Goal: Information Seeking & Learning: Understand process/instructions

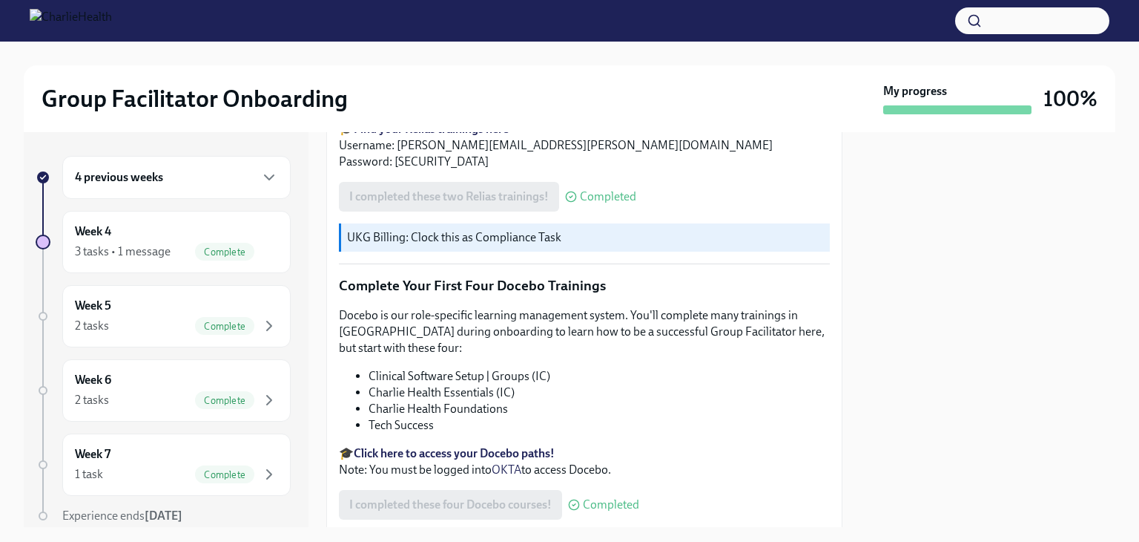
scroll to position [1938, 0]
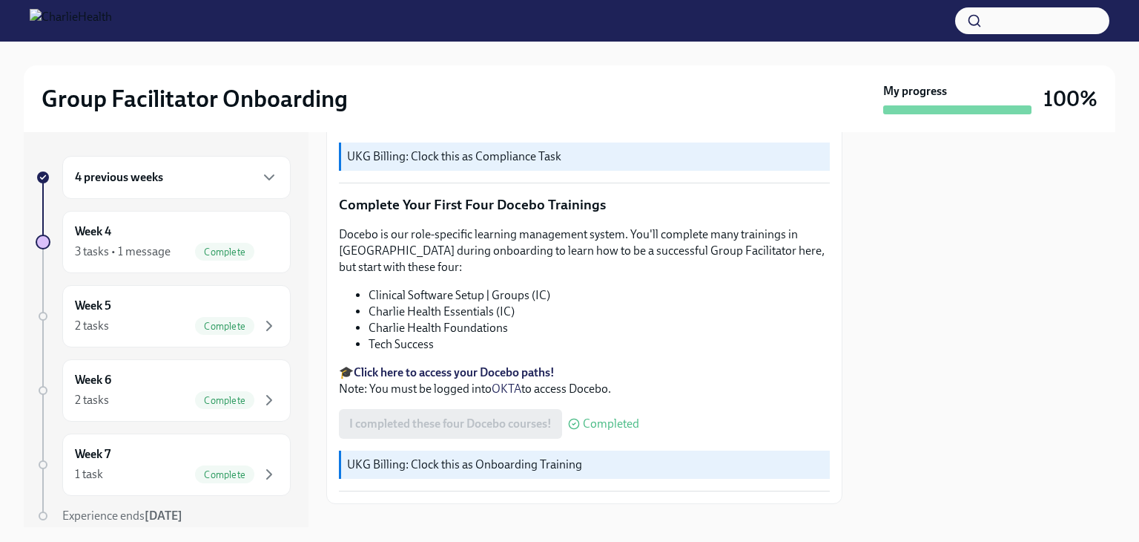
click at [221, 181] on div "4 previous weeks" at bounding box center [176, 177] width 203 height 18
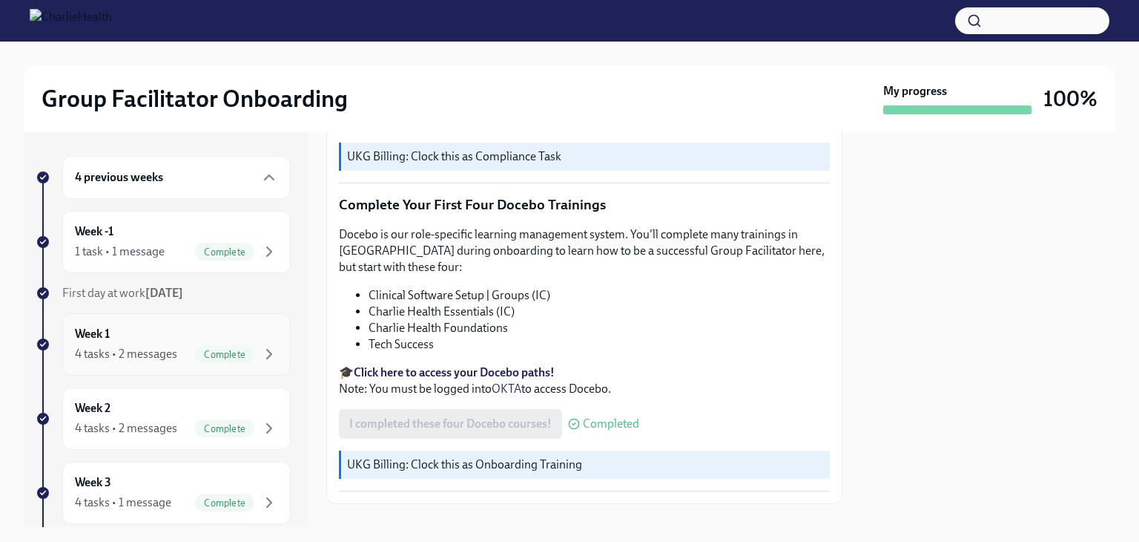
click at [268, 356] on div "Week 1 4 tasks • 2 messages Complete" at bounding box center [176, 344] width 228 height 62
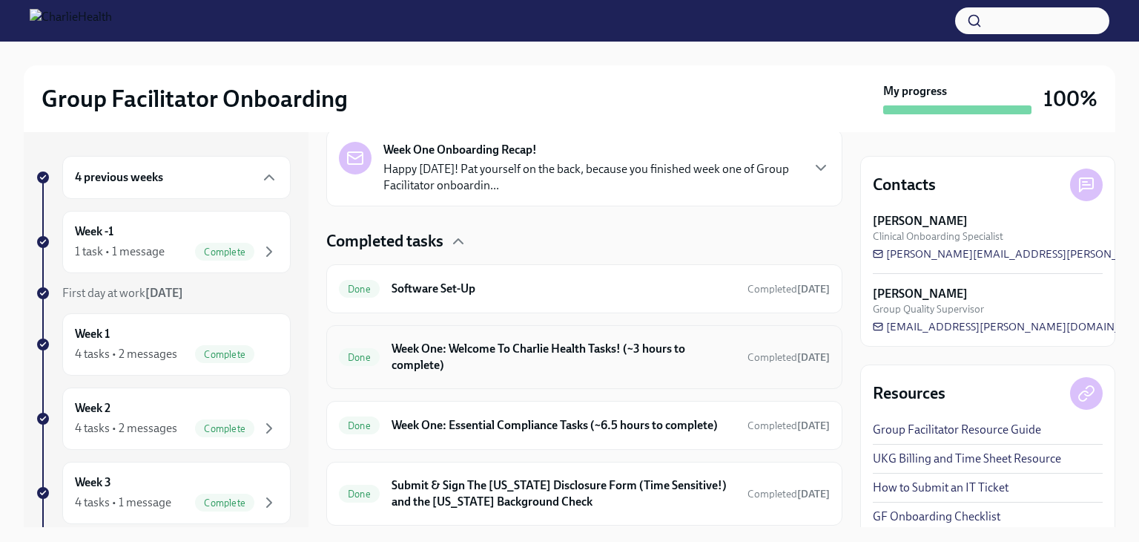
scroll to position [424, 0]
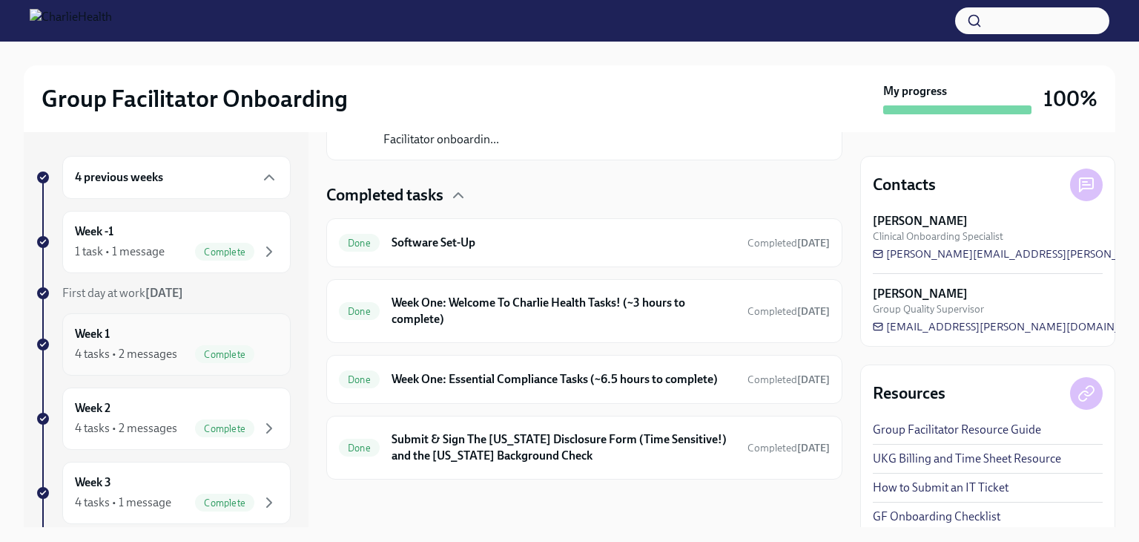
click at [244, 342] on div "Week 1 4 tasks • 2 messages Complete" at bounding box center [176, 344] width 203 height 37
click at [251, 340] on div "Week 1 4 tasks • 2 messages Complete" at bounding box center [176, 344] width 203 height 37
click at [580, 310] on h6 "Week One: Welcome To Charlie Health Tasks! (~3 hours to complete)" at bounding box center [564, 310] width 344 height 33
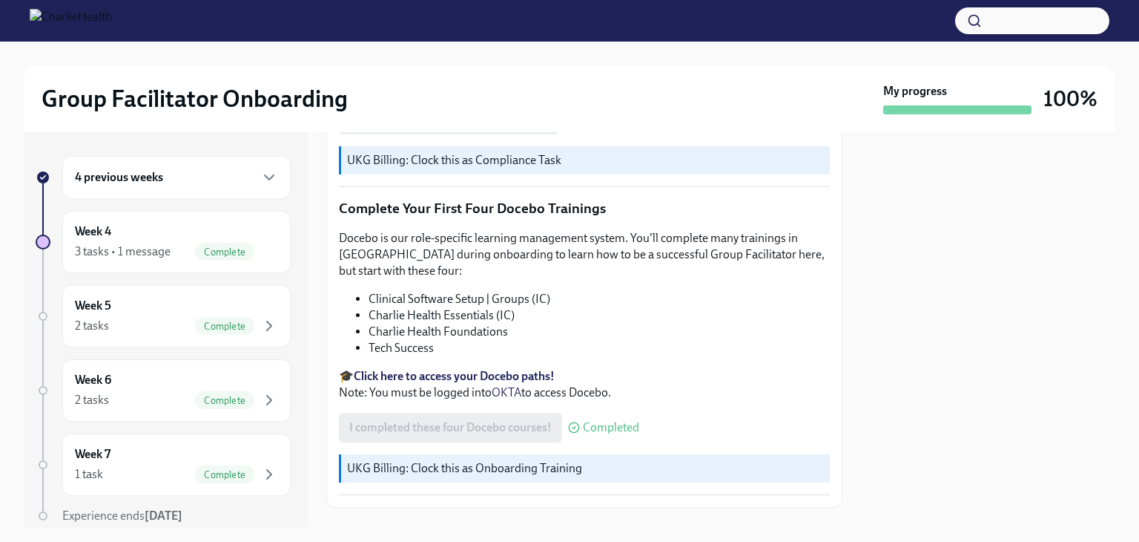
scroll to position [1938, 0]
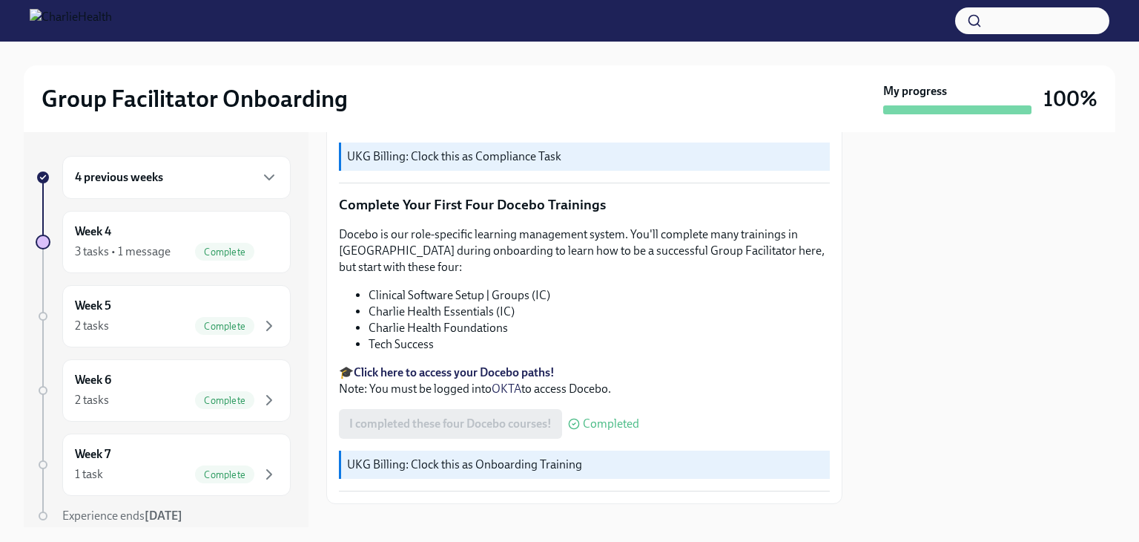
click at [229, 180] on div "4 previous weeks" at bounding box center [176, 177] width 203 height 18
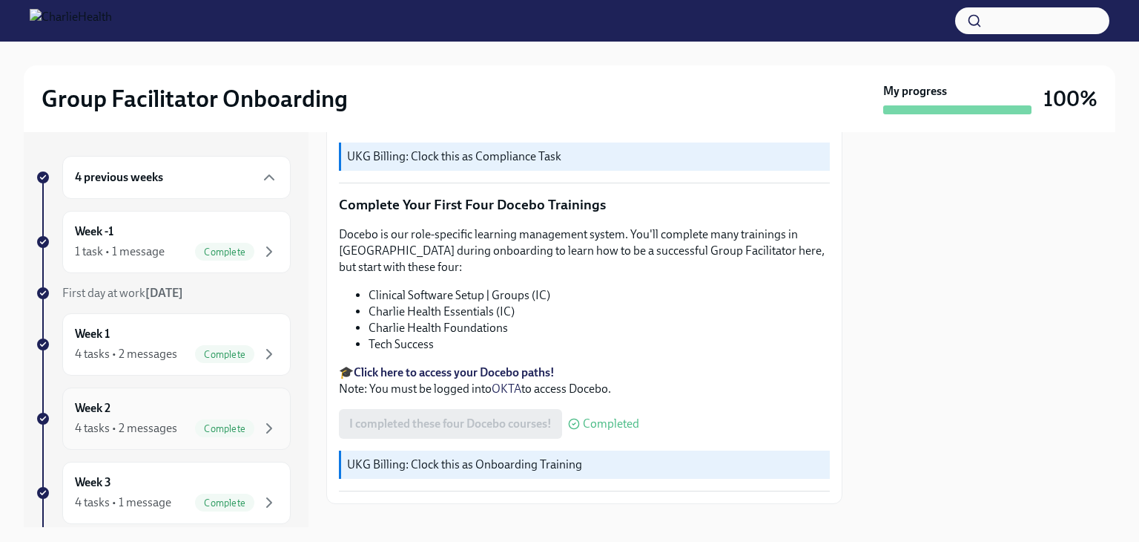
click at [249, 413] on div "Week 2 4 tasks • 2 messages Complete" at bounding box center [176, 418] width 203 height 37
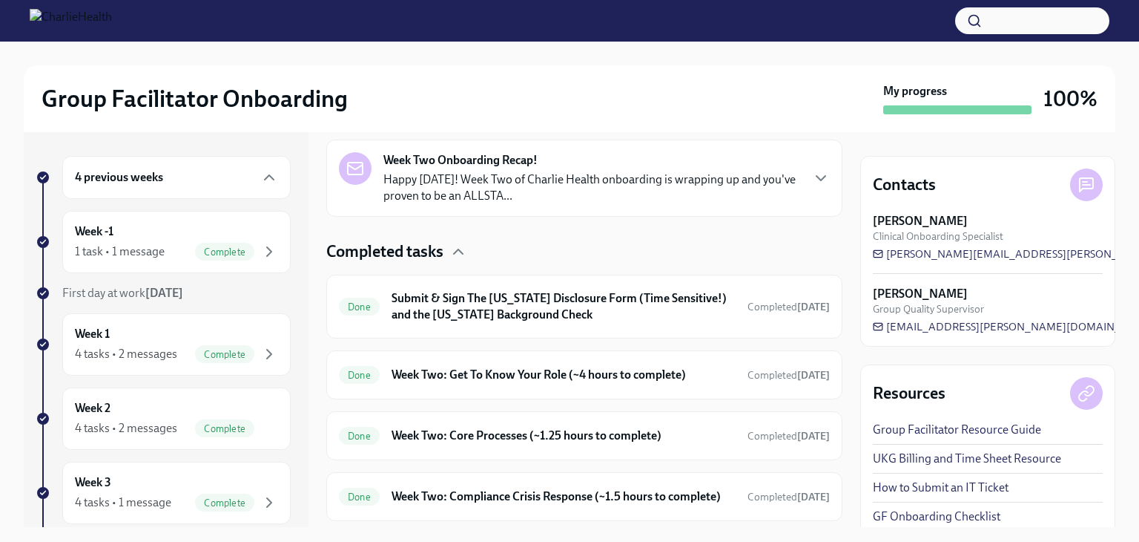
scroll to position [421, 0]
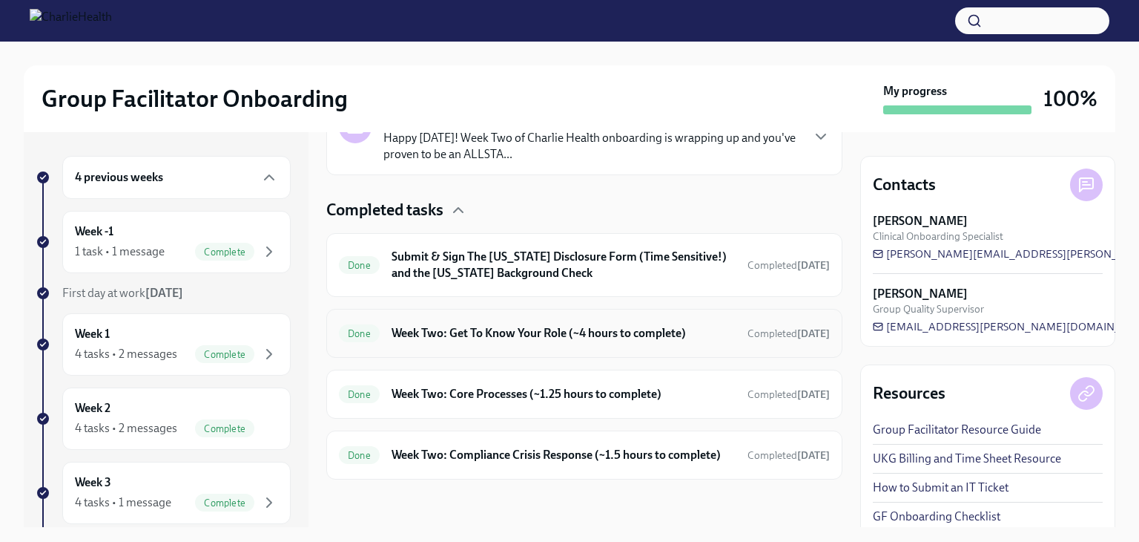
click at [585, 325] on h6 "Week Two: Get To Know Your Role (~4 hours to complete)" at bounding box center [564, 333] width 344 height 16
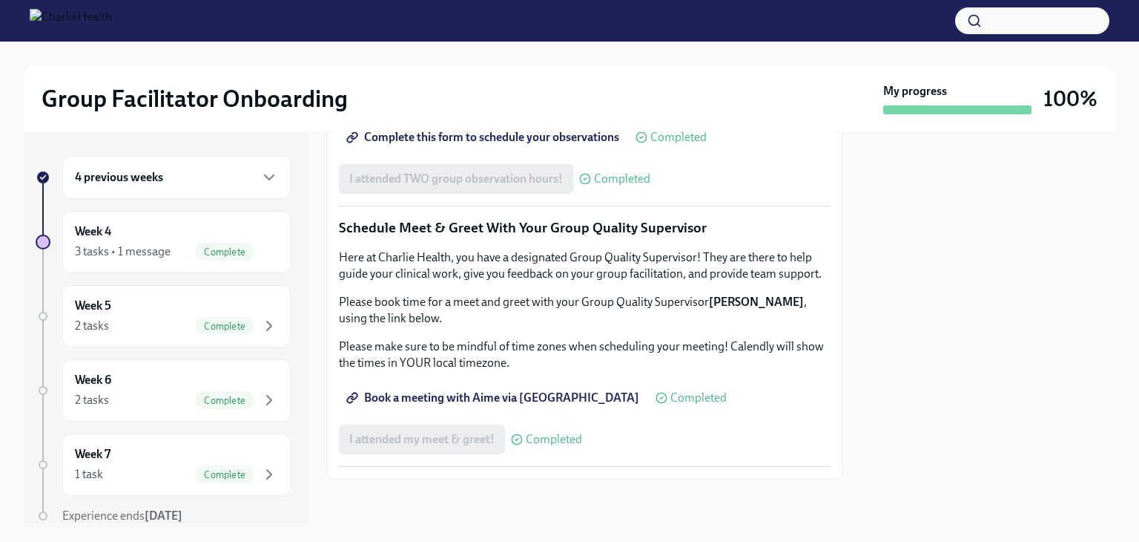
scroll to position [1362, 0]
click at [576, 145] on span "Complete this form to schedule your observations" at bounding box center [484, 137] width 270 height 15
